Goal: Task Accomplishment & Management: Complete application form

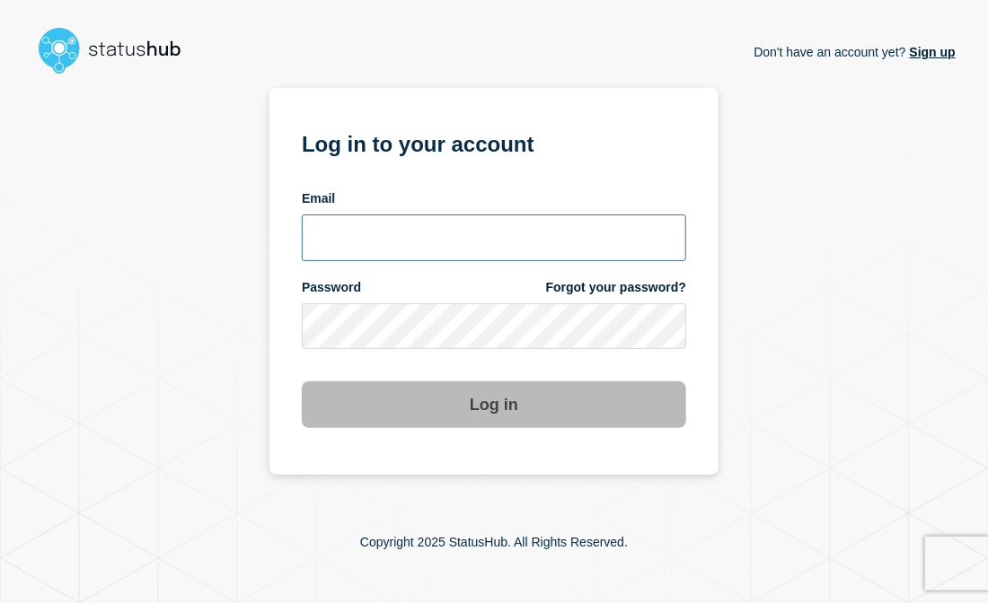
type input "[PERSON_NAME][EMAIL_ADDRESS][DOMAIN_NAME]"
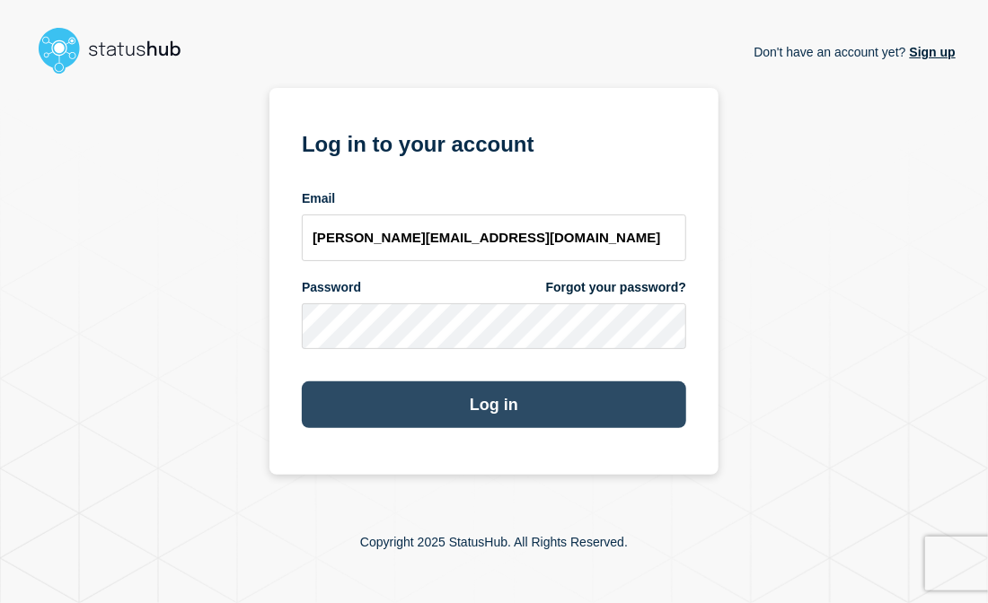
click at [506, 410] on button "Log in" at bounding box center [494, 405] width 384 height 47
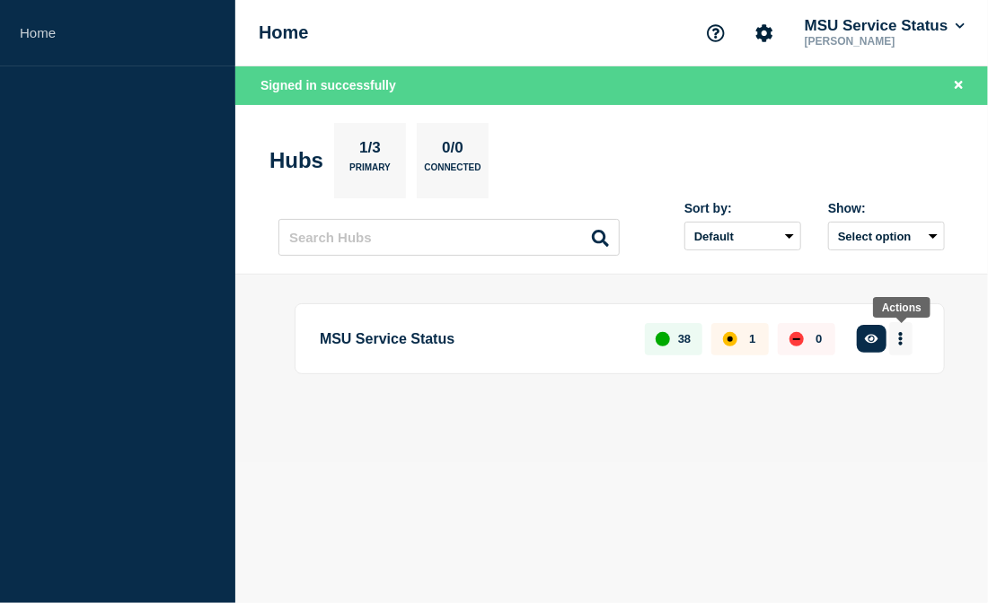
click at [901, 336] on icon "More actions" at bounding box center [900, 338] width 5 height 13
click at [882, 415] on button "Create maintenance" at bounding box center [887, 417] width 121 height 15
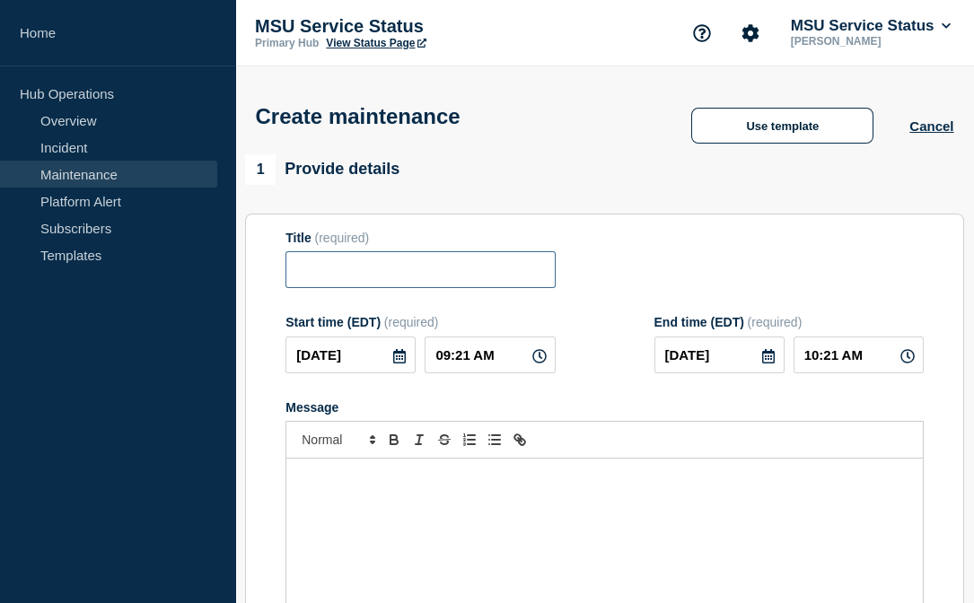
click at [460, 260] on input "Title" at bounding box center [420, 269] width 269 height 37
paste input "[Maintenance] ARIS Will Be Unavailable During Planned Maintenance on [DATE] 9:0…"
type input "[Maintenance] ARIS, PACS, and Powerscribe Will Be Unavailable During Planned Ma…"
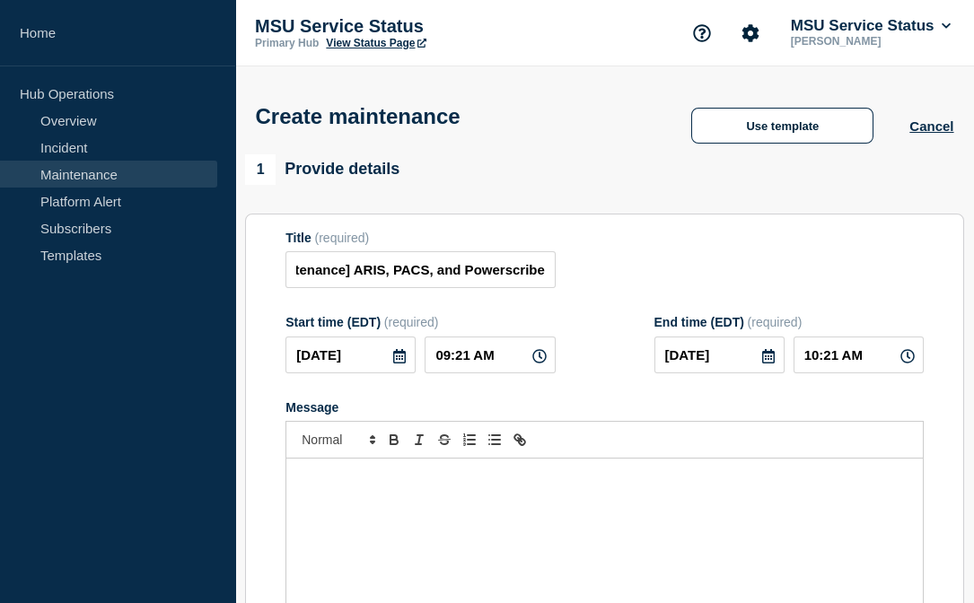
click at [523, 415] on div "Message" at bounding box center [605, 407] width 638 height 14
click at [403, 364] on icon at bounding box center [399, 356] width 13 height 14
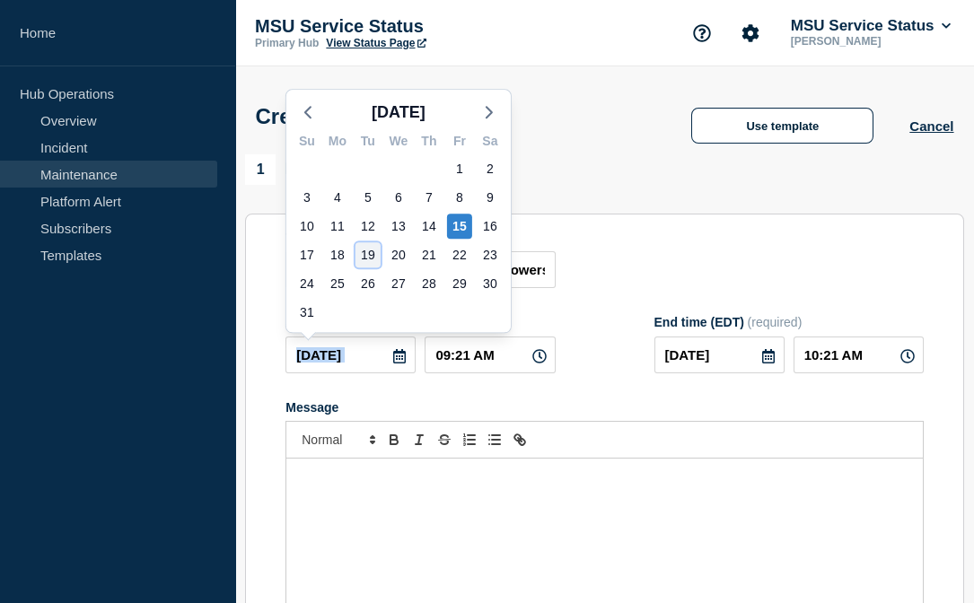
click at [360, 256] on div "19" at bounding box center [368, 254] width 25 height 25
type input "2025-08-19"
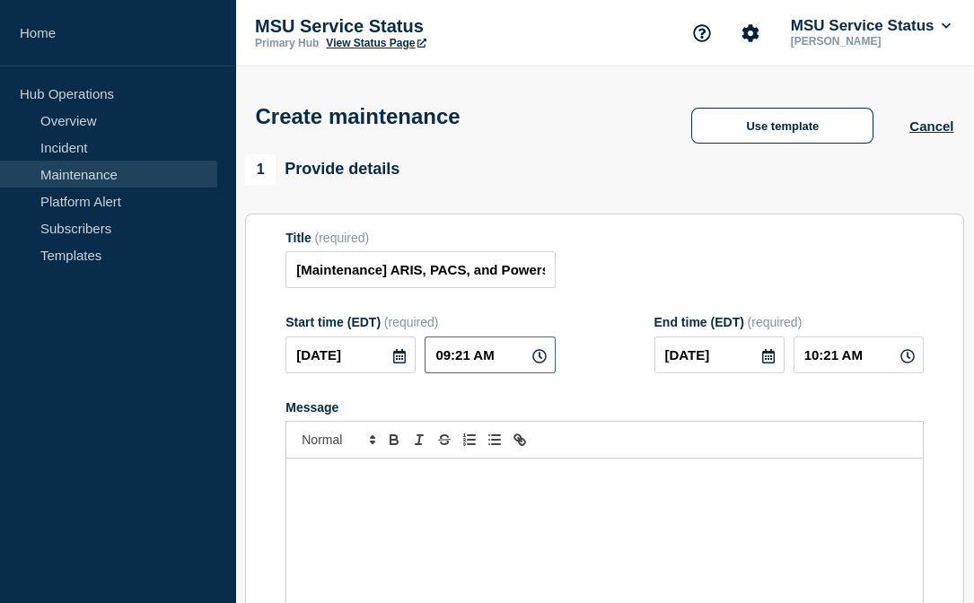
click at [470, 365] on input "09:21 AM" at bounding box center [490, 355] width 130 height 37
type input "09:00 AM"
type input "10:00 AM"
type input "09:00 PM"
type input "10:00 PM"
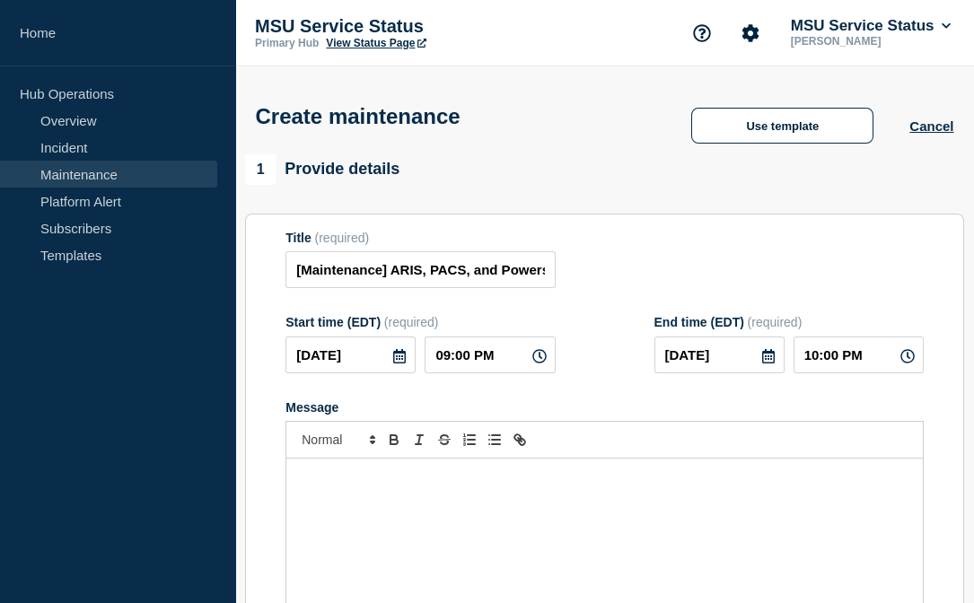
click at [773, 364] on icon at bounding box center [768, 356] width 13 height 14
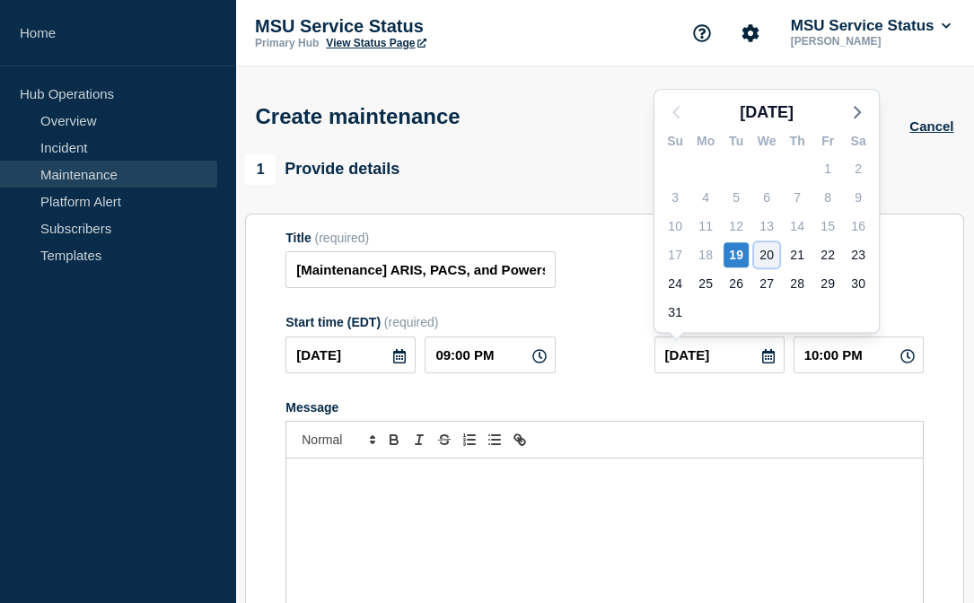
click at [767, 245] on div "20" at bounding box center [766, 254] width 25 height 25
type input "2025-08-20"
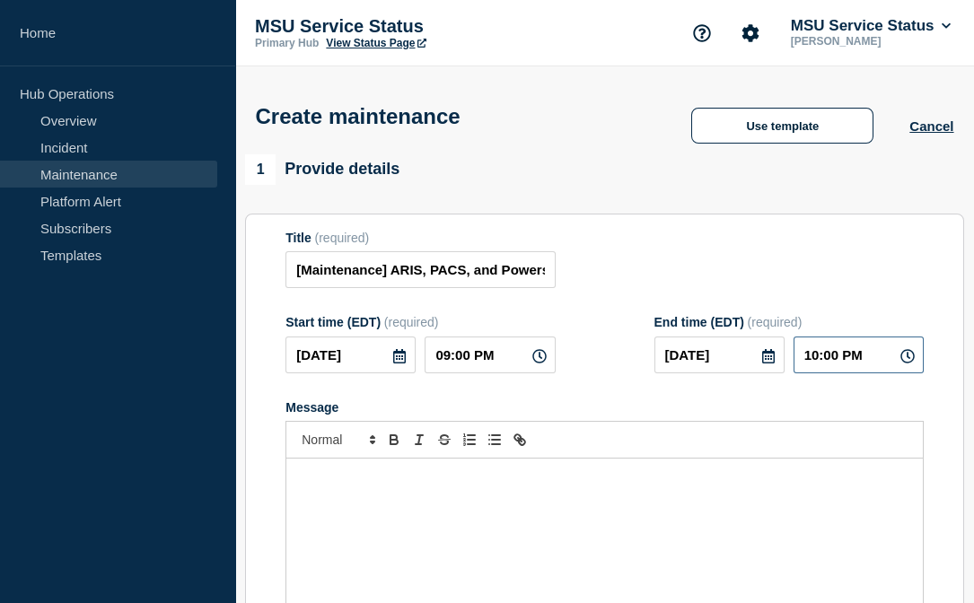
click at [818, 363] on input "10:00 PM" at bounding box center [859, 355] width 130 height 37
click at [853, 357] on input "12:00 PM" at bounding box center [859, 355] width 130 height 37
type input "12:00 AM"
drag, startPoint x: 562, startPoint y: 525, endPoint x: 345, endPoint y: 467, distance: 225.0
click at [561, 523] on div "Message" at bounding box center [604, 566] width 637 height 215
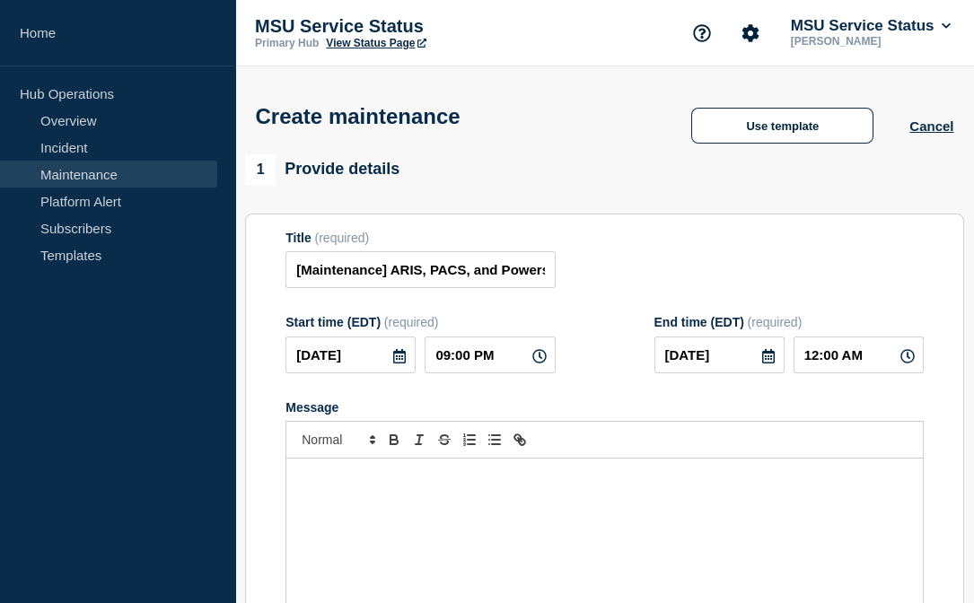
click at [436, 496] on div "Message" at bounding box center [604, 566] width 637 height 215
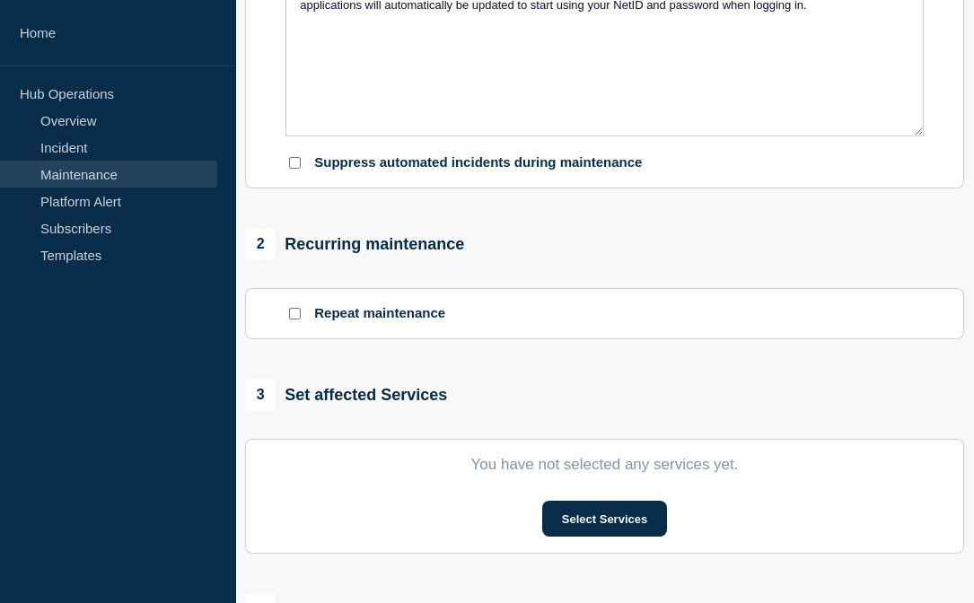
scroll to position [628, 0]
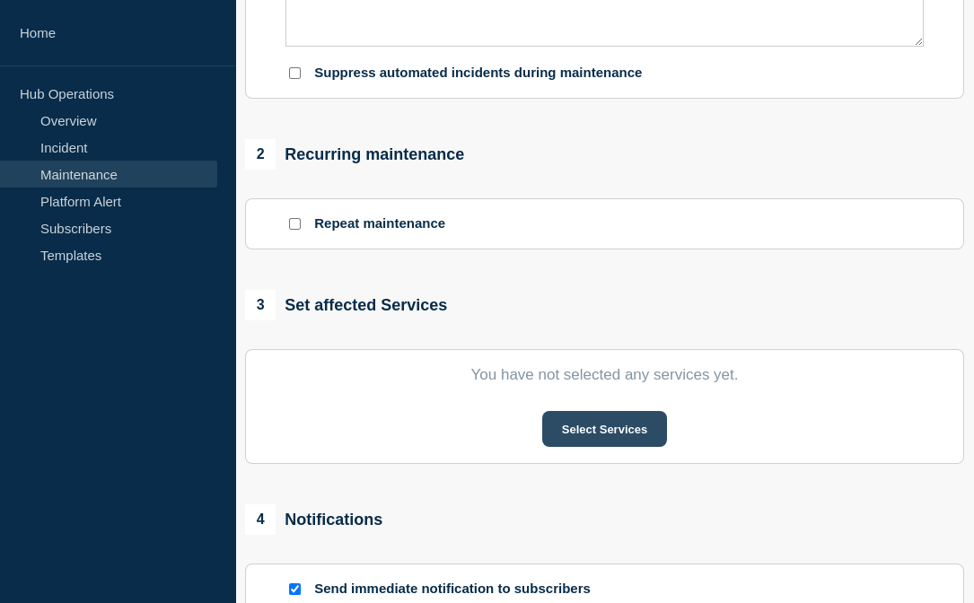
click at [583, 440] on button "Select Services" at bounding box center [604, 429] width 125 height 36
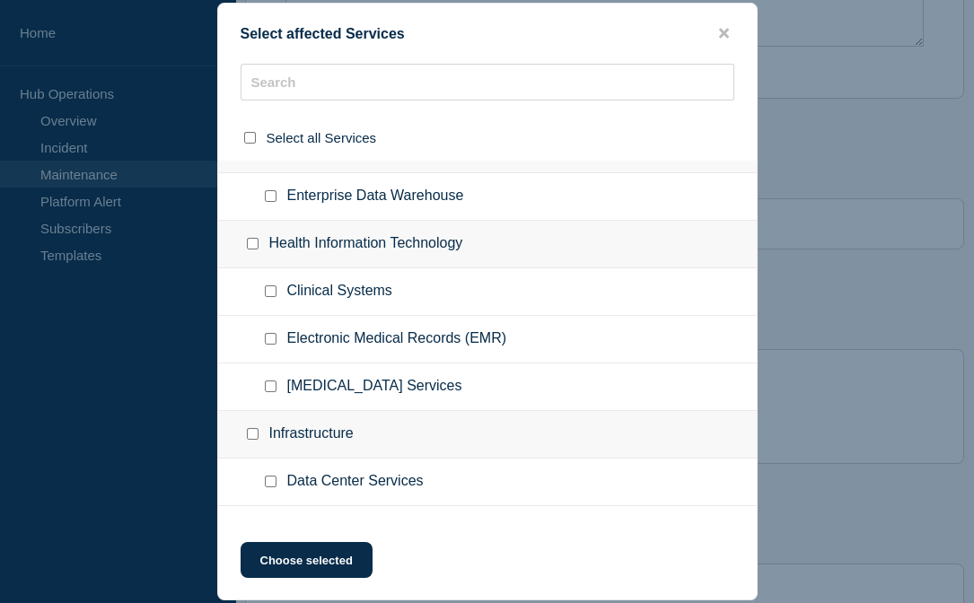
scroll to position [897, 0]
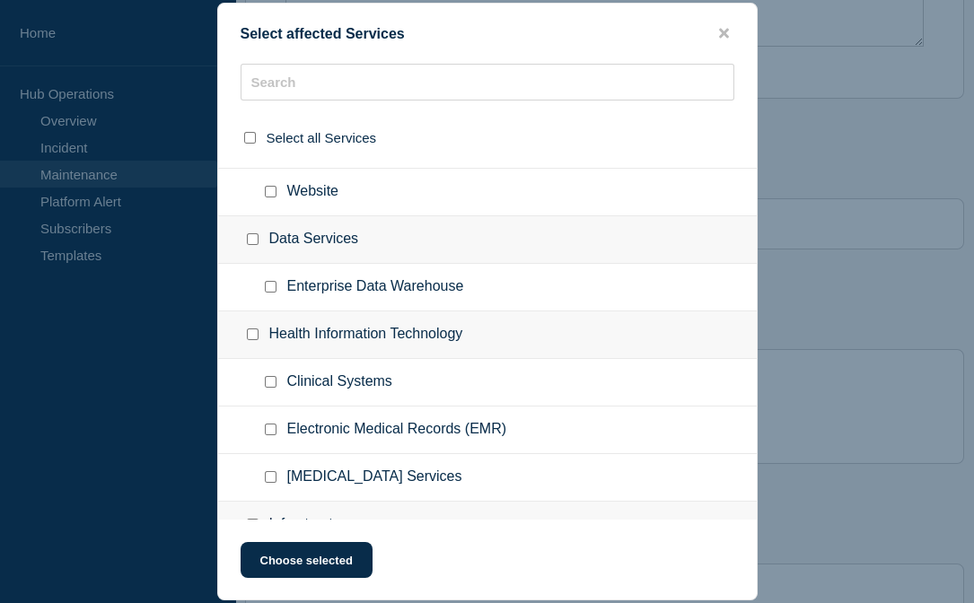
click at [262, 487] on div at bounding box center [274, 478] width 26 height 18
click at [271, 483] on input "Radiology Services checkbox" at bounding box center [271, 477] width 12 height 12
checkbox input "true"
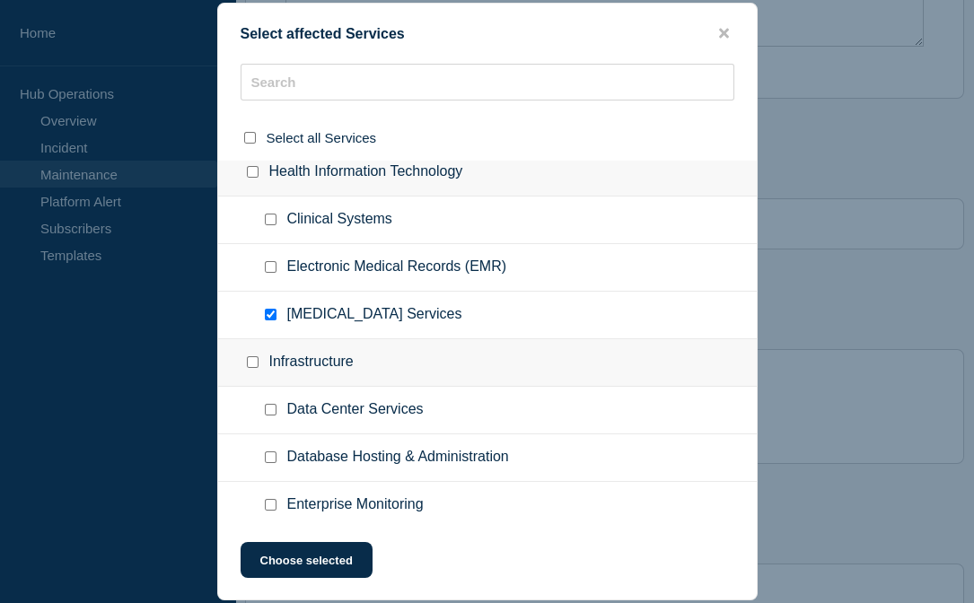
scroll to position [1077, 0]
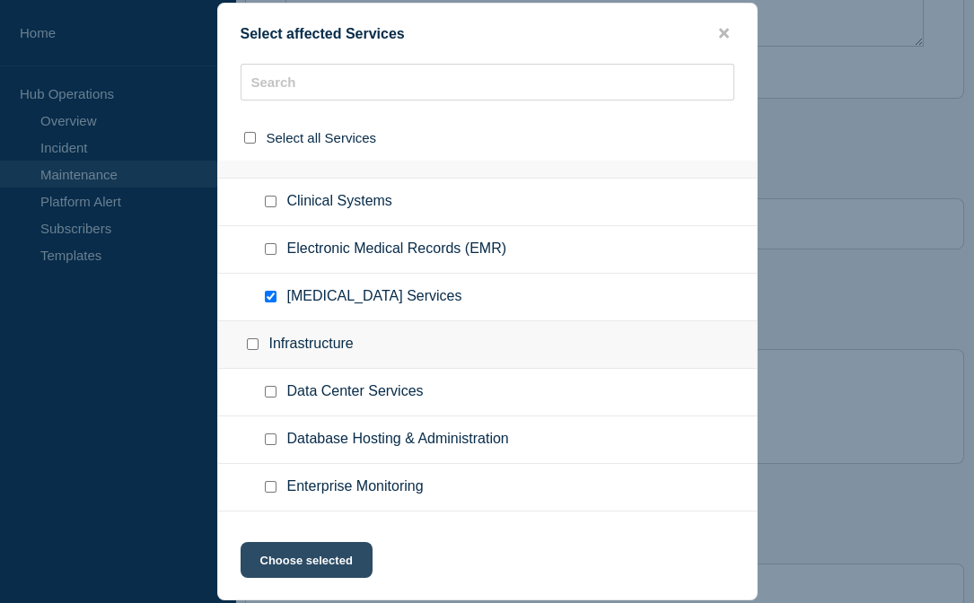
click at [314, 563] on button "Choose selected" at bounding box center [307, 560] width 132 height 36
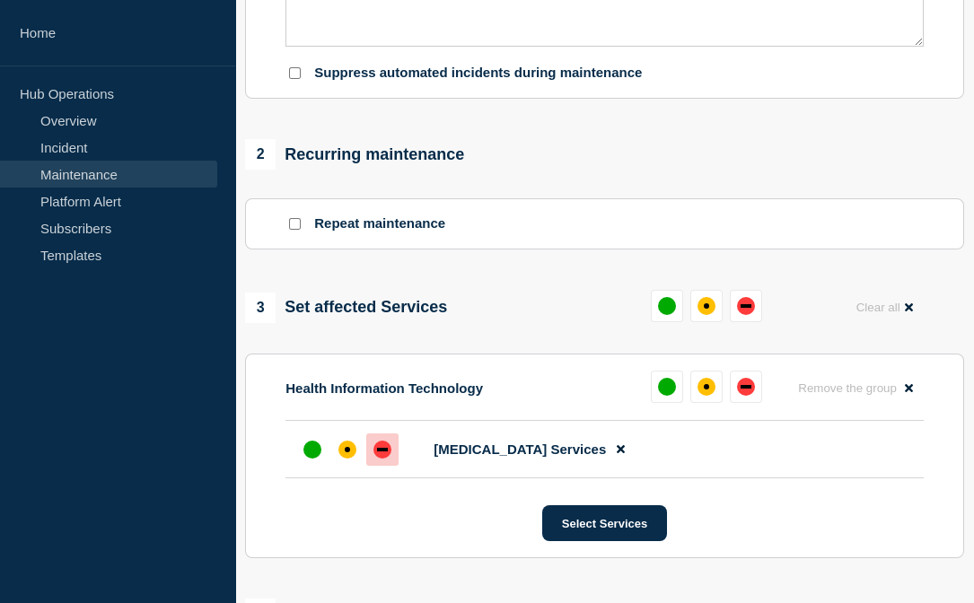
click at [386, 452] on div "down" at bounding box center [382, 450] width 11 height 4
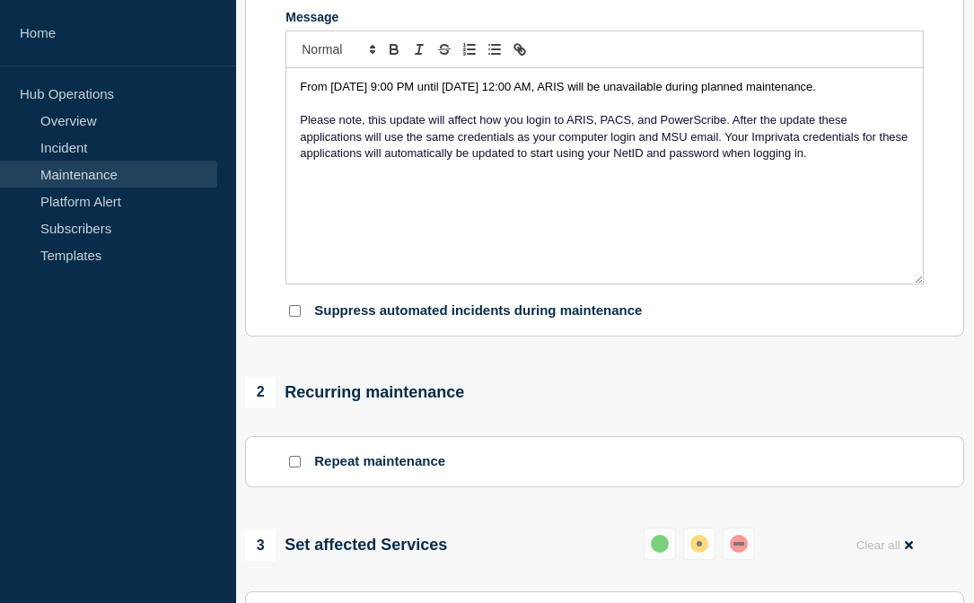
scroll to position [359, 0]
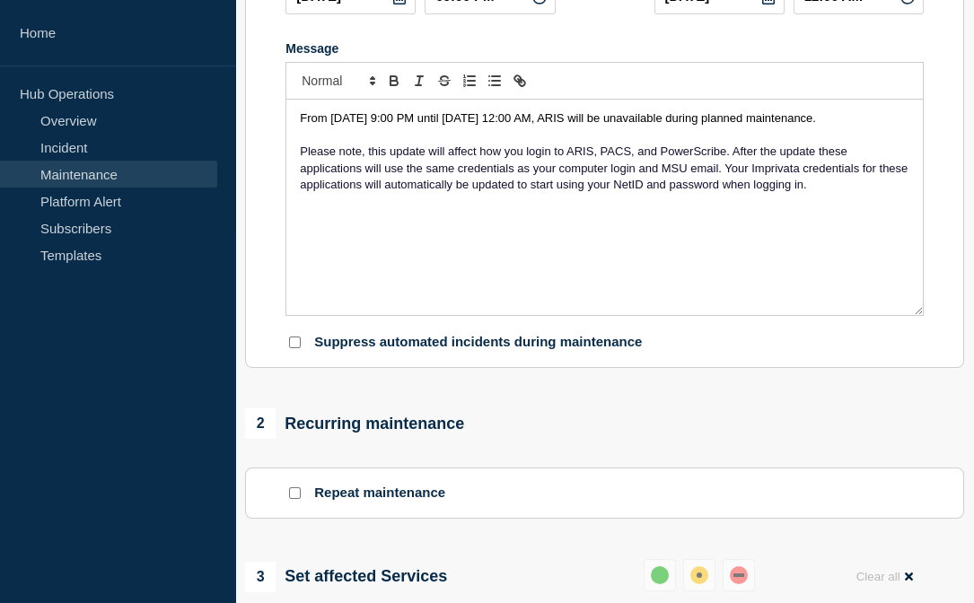
click at [804, 125] on span "From Tuesday, August 19, 2025 at 9:00 PM until Wednesday, August 20, 2025 at 12…" at bounding box center [558, 117] width 516 height 13
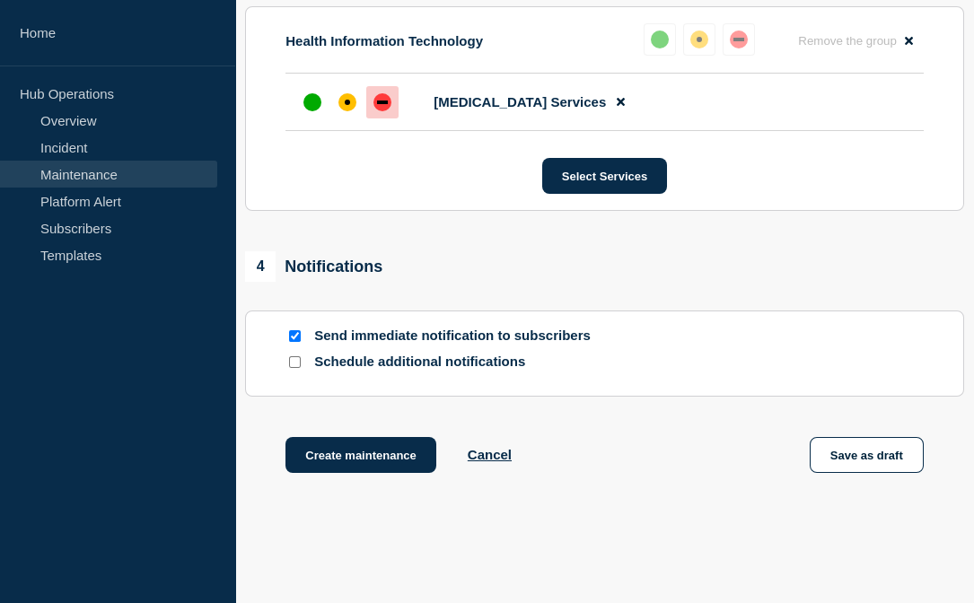
scroll to position [988, 0]
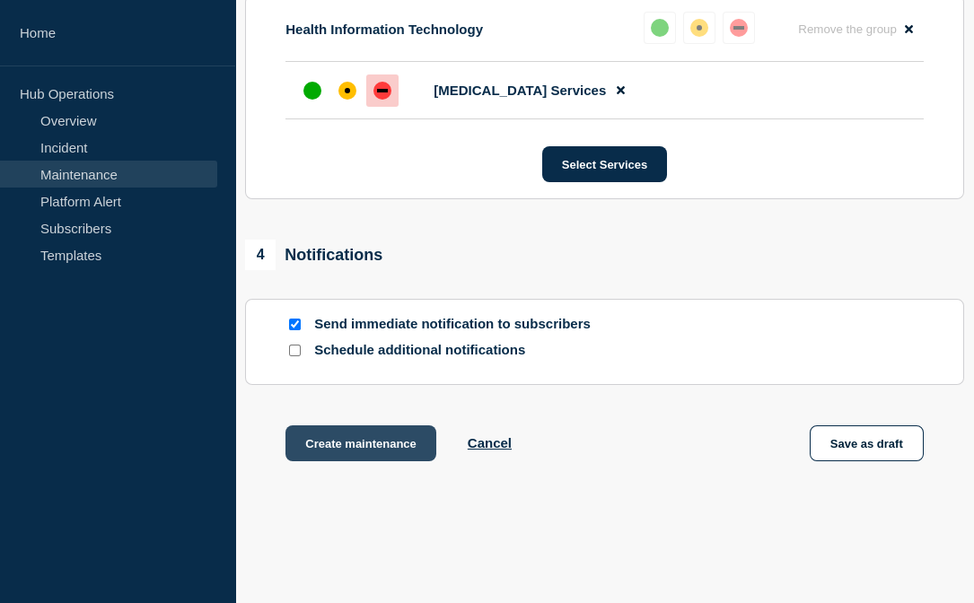
click at [322, 446] on button "Create maintenance" at bounding box center [361, 444] width 151 height 36
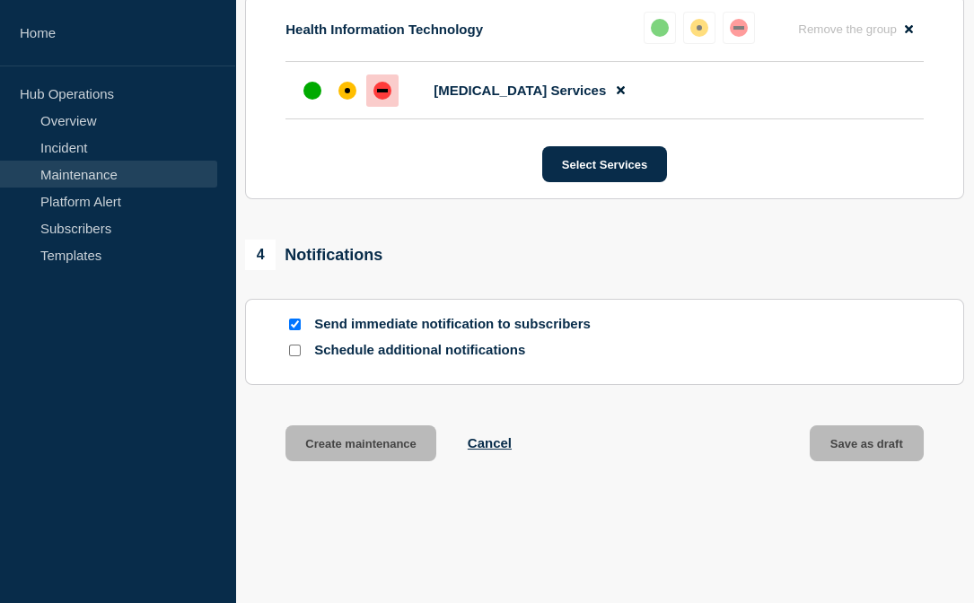
scroll to position [1025, 0]
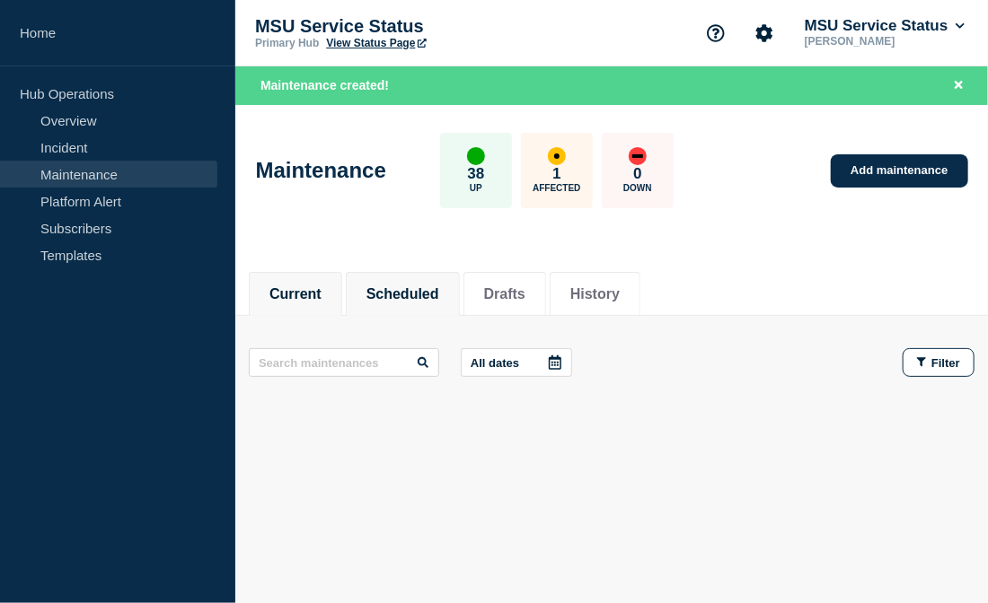
click at [417, 287] on button "Scheduled" at bounding box center [402, 294] width 73 height 16
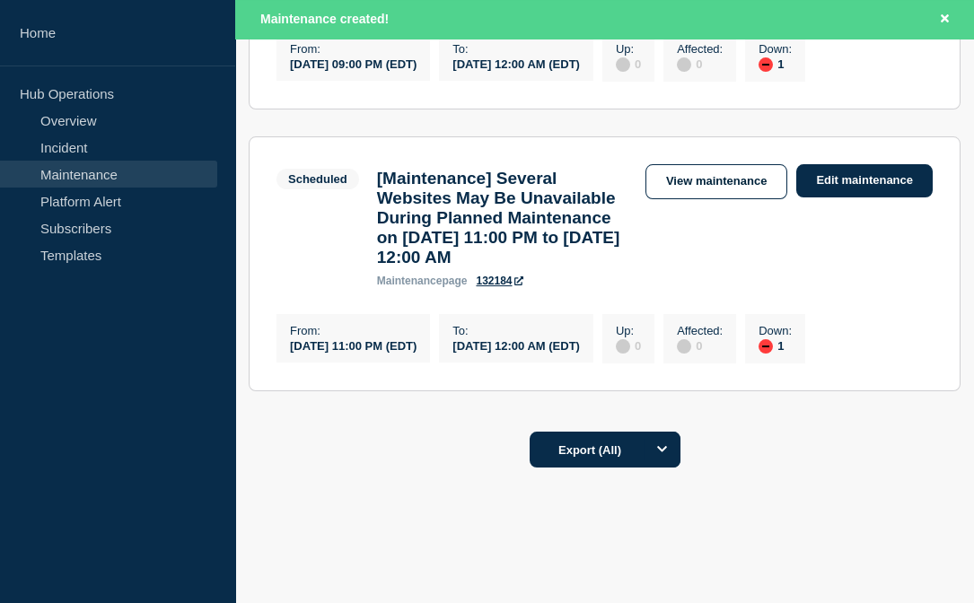
scroll to position [2423, 0]
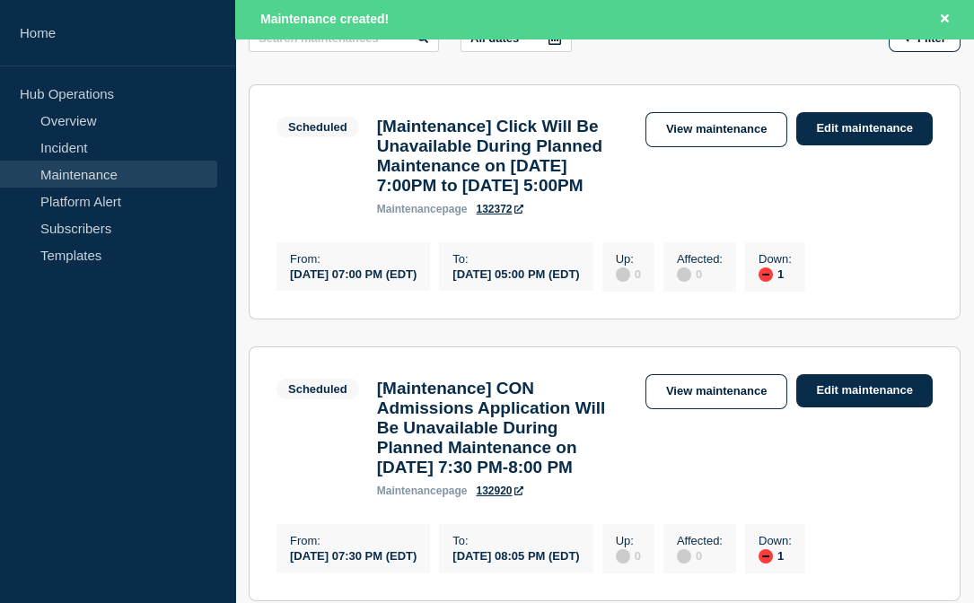
scroll to position [0, 0]
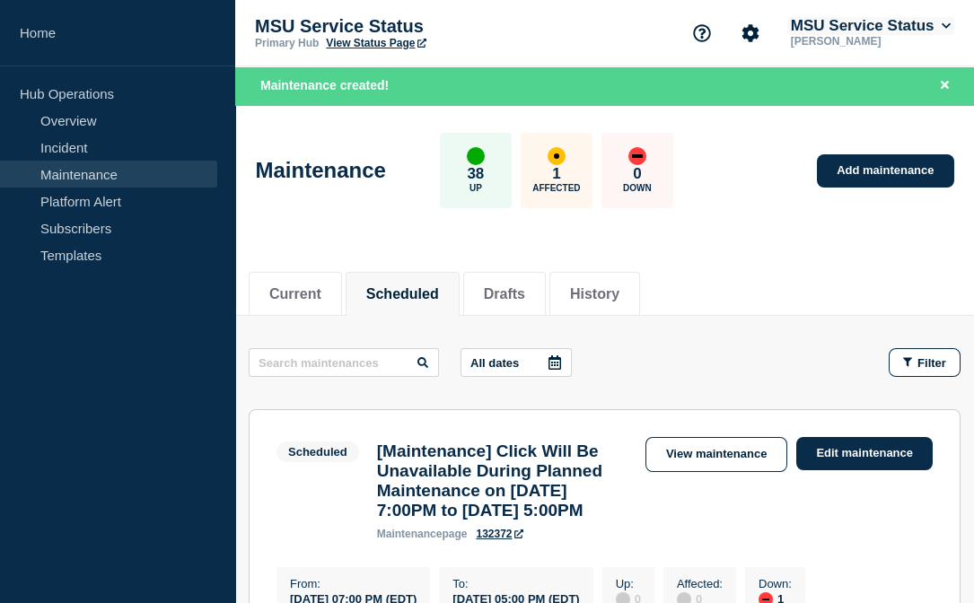
click at [945, 23] on icon at bounding box center [947, 26] width 10 height 11
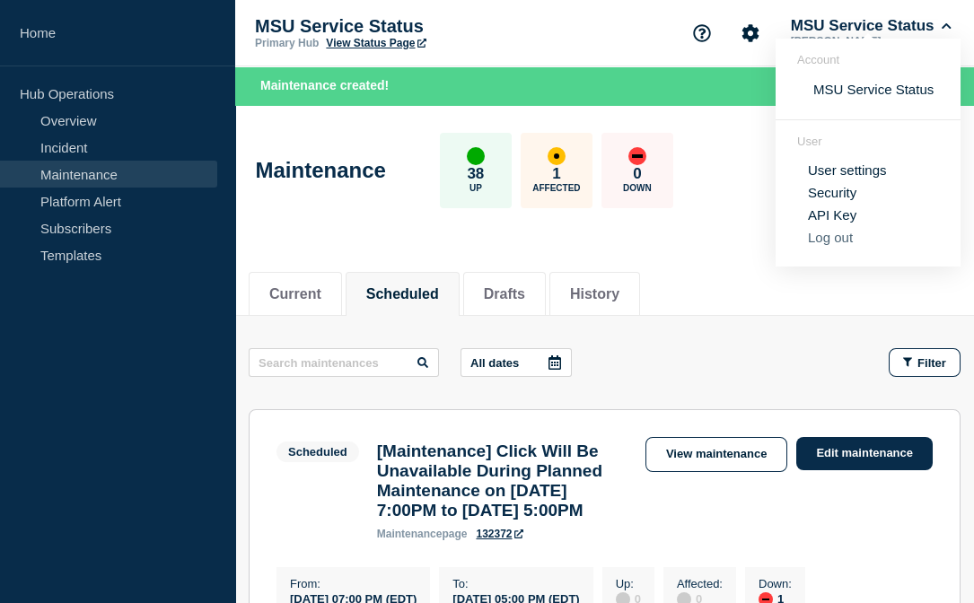
click at [832, 233] on button "Log out" at bounding box center [830, 237] width 45 height 15
